Goal: Task Accomplishment & Management: Use online tool/utility

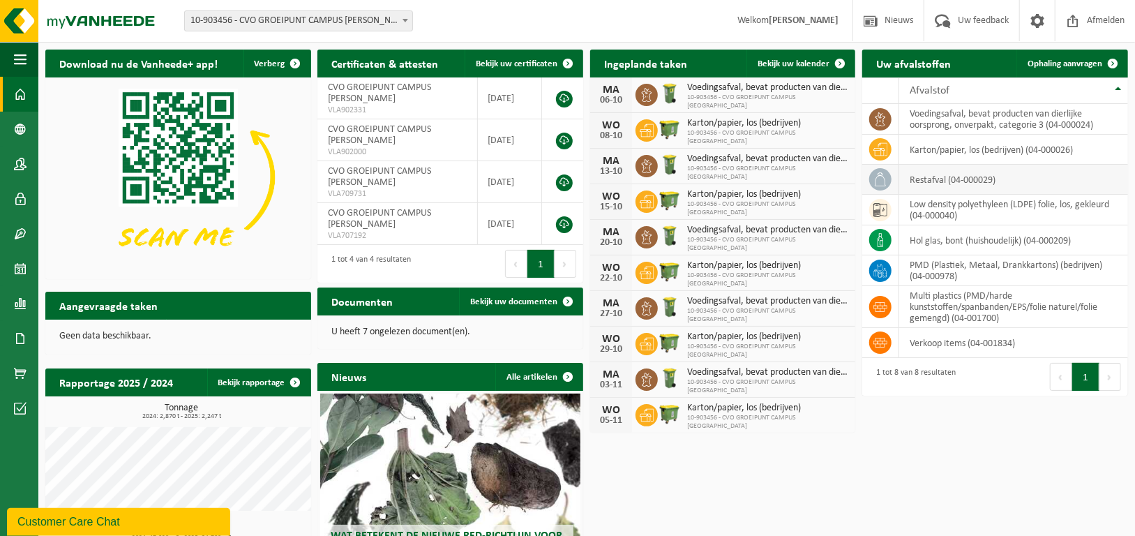
click at [947, 179] on td "restafval (04-000029)" at bounding box center [1013, 180] width 229 height 30
click at [1112, 172] on td "restafval (04-000029)" at bounding box center [1013, 180] width 229 height 30
click at [1087, 62] on span "Ophaling aanvragen" at bounding box center [1065, 63] width 75 height 9
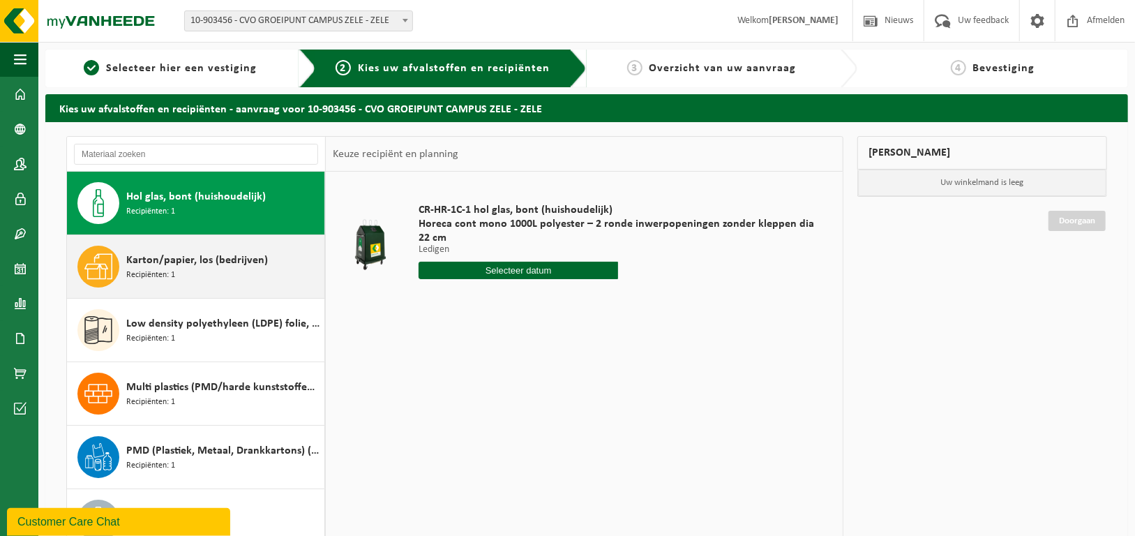
scroll to position [23, 0]
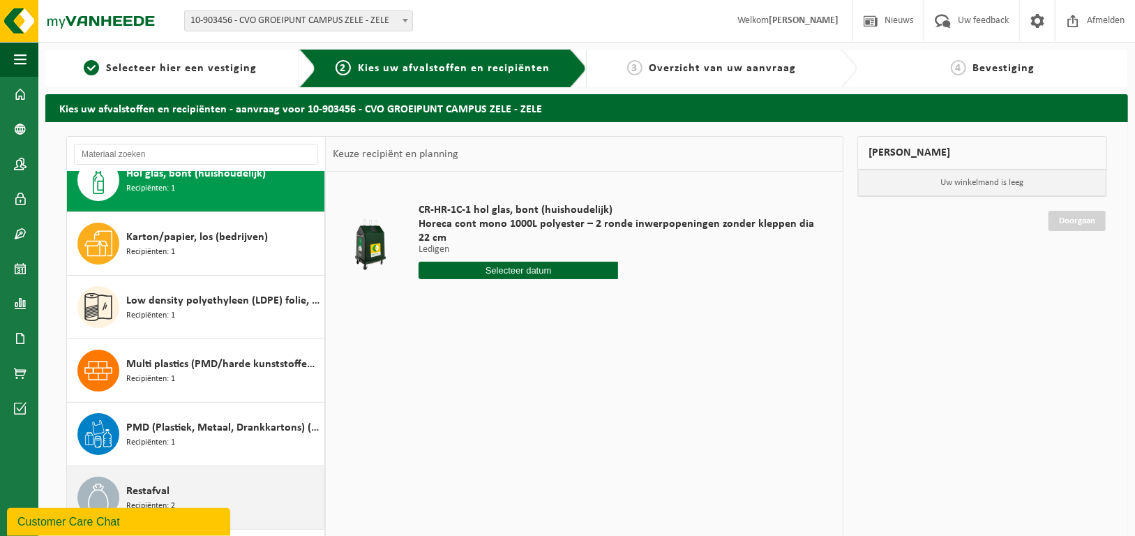
click at [213, 481] on div "Restafval Recipiënten: 2" at bounding box center [223, 497] width 195 height 42
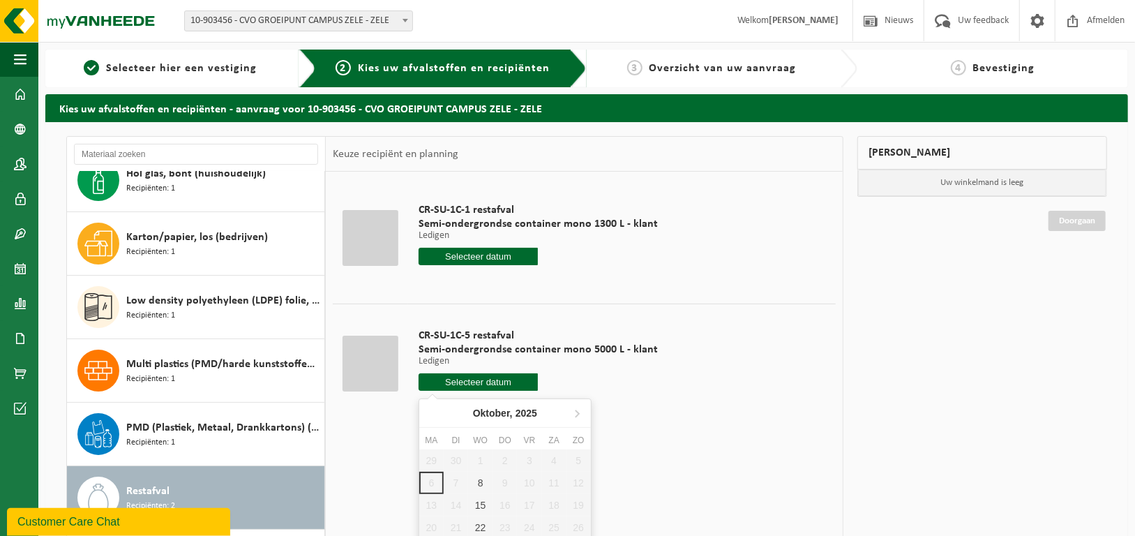
click at [467, 379] on input "text" at bounding box center [479, 381] width 120 height 17
click at [481, 479] on div "8" at bounding box center [480, 483] width 24 height 22
type input "Van [DATE]"
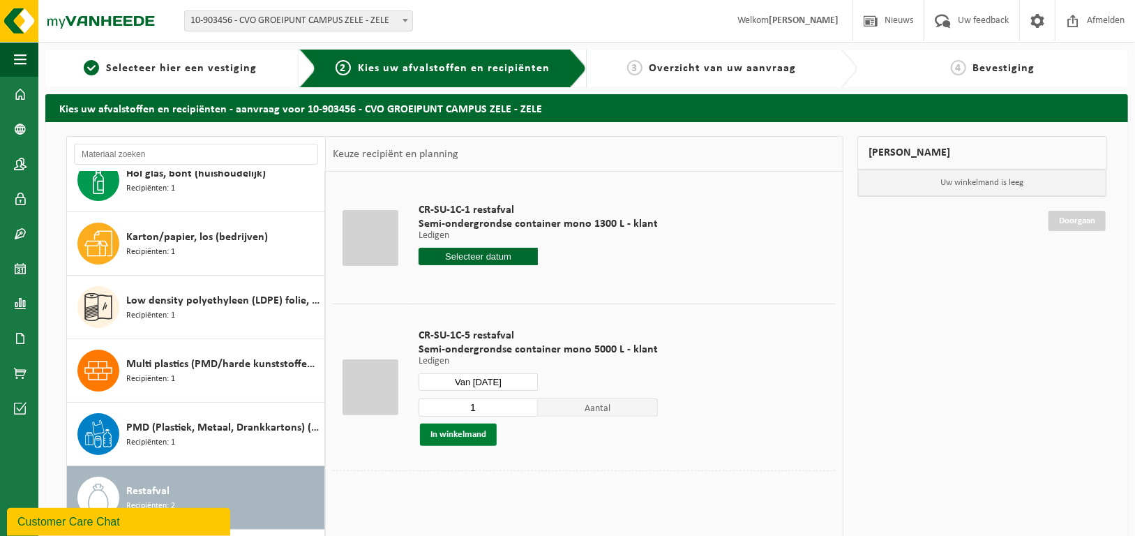
click at [483, 434] on button "In winkelmand" at bounding box center [458, 434] width 77 height 22
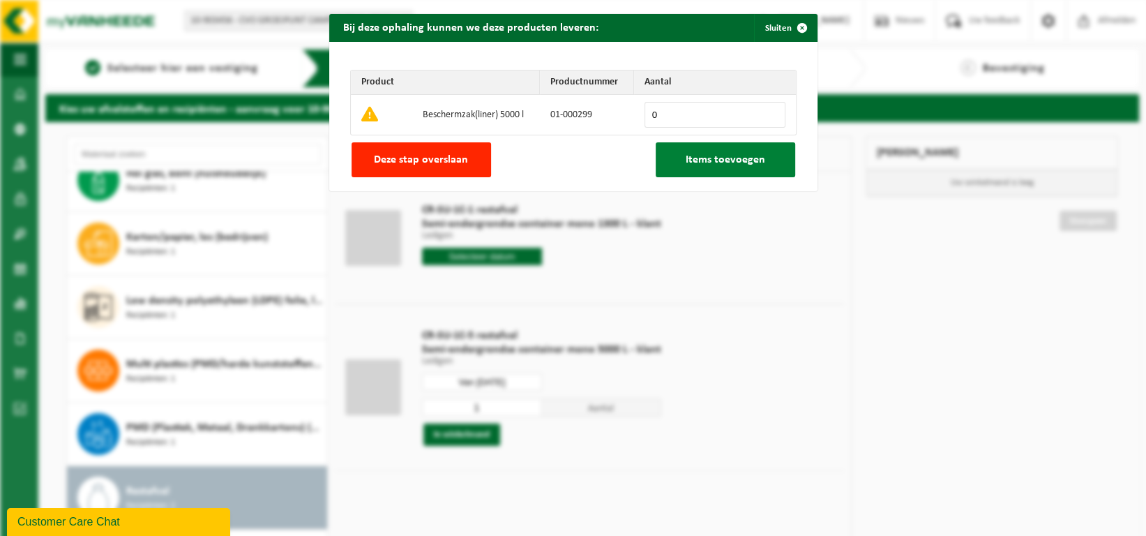
click at [697, 156] on span "Items toevoegen" at bounding box center [726, 159] width 80 height 11
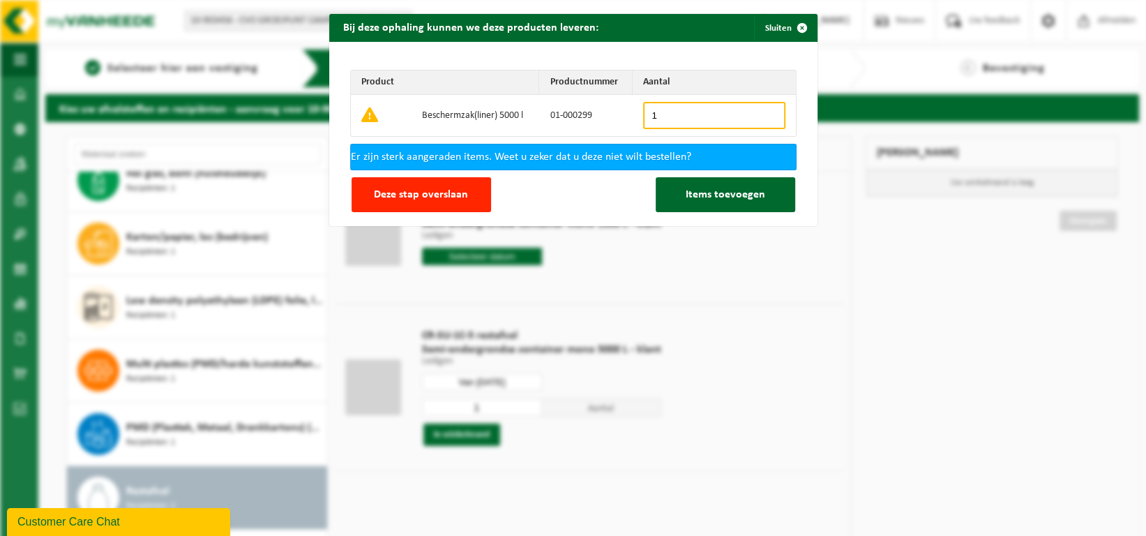
type input "1"
click at [764, 111] on input "1" at bounding box center [714, 115] width 142 height 27
click at [672, 191] on button "Items toevoegen" at bounding box center [726, 194] width 140 height 35
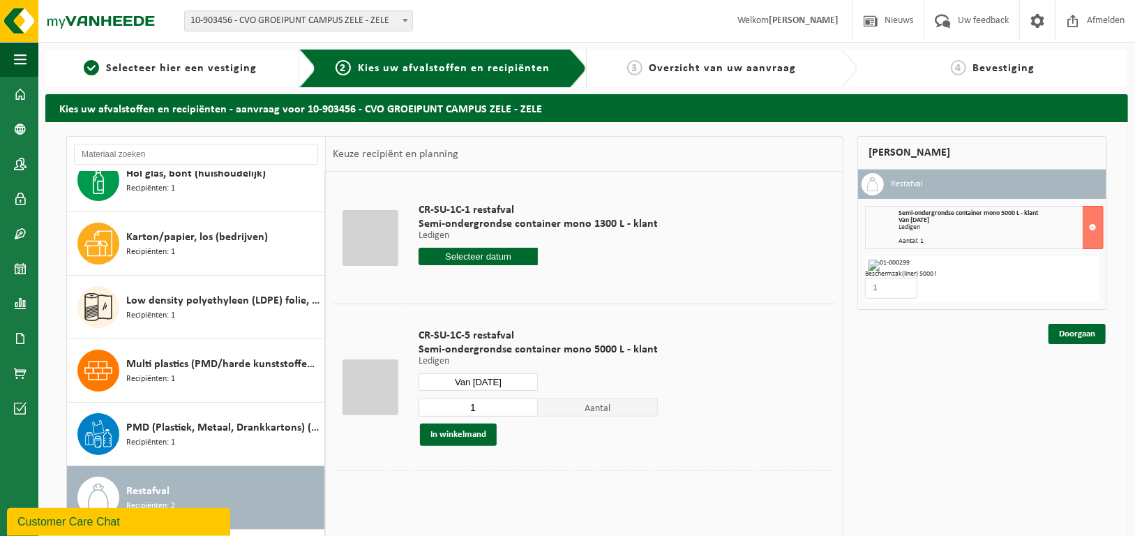
click at [689, 255] on td "CR-SU-1C-1 restafval Semi-ondergrondse container mono 1300 L - klant Ledigen Le…" at bounding box center [622, 238] width 428 height 118
click at [707, 260] on td "CR-SU-1C-1 restafval Semi-ondergrondse container mono 1300 L - klant Ledigen Le…" at bounding box center [622, 238] width 428 height 118
click at [1080, 336] on link "Doorgaan" at bounding box center [1077, 334] width 57 height 20
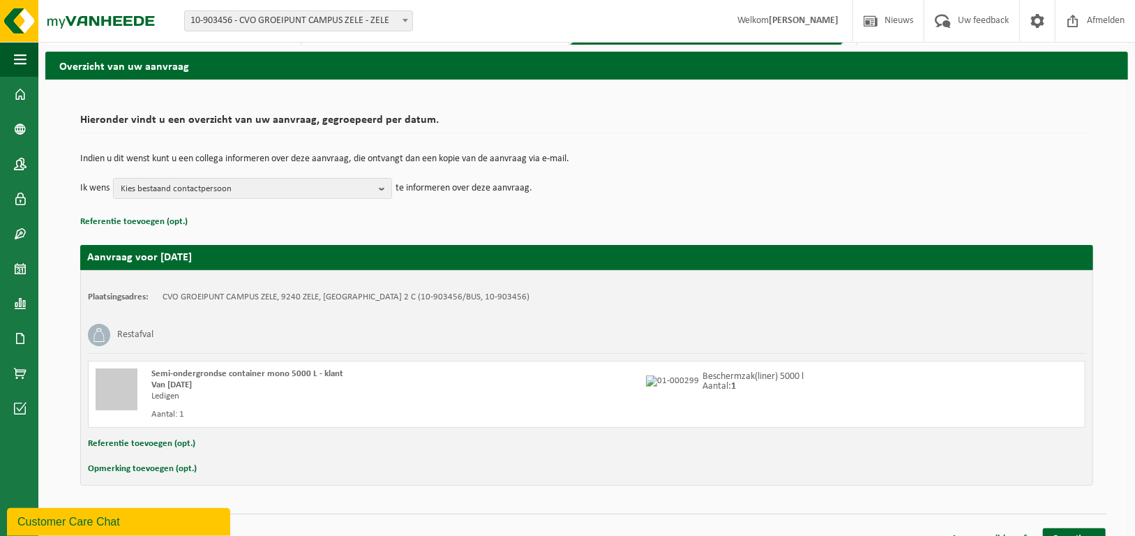
scroll to position [61, 0]
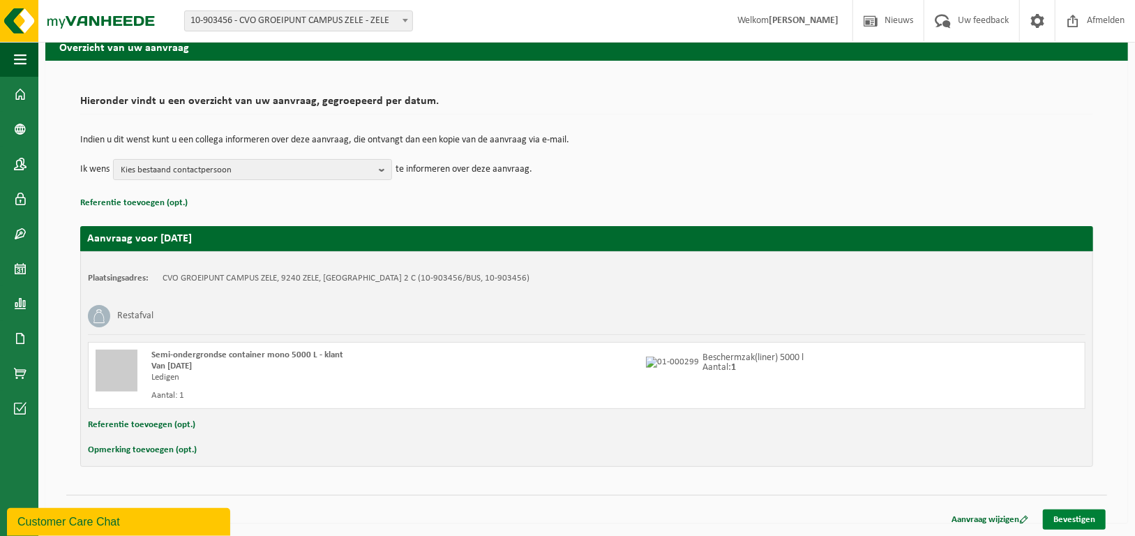
click at [1088, 520] on link "Bevestigen" at bounding box center [1074, 519] width 63 height 20
